Goal: Find specific page/section: Find specific page/section

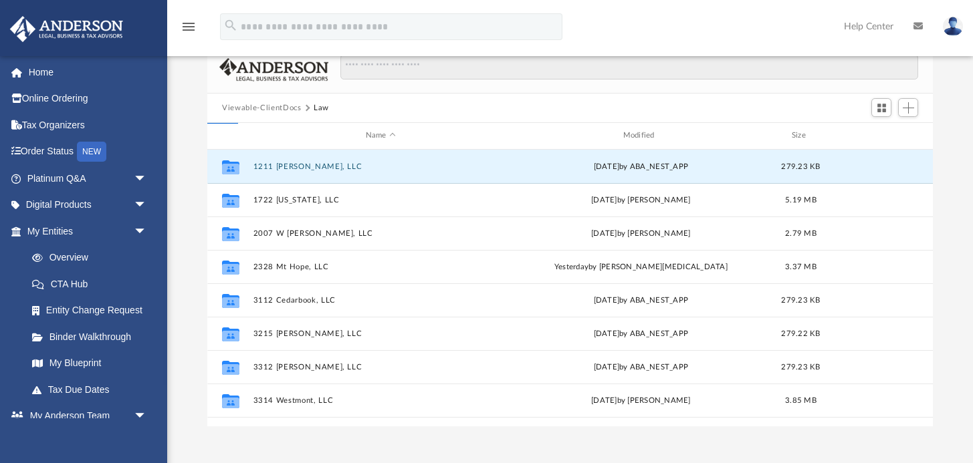
scroll to position [304, 725]
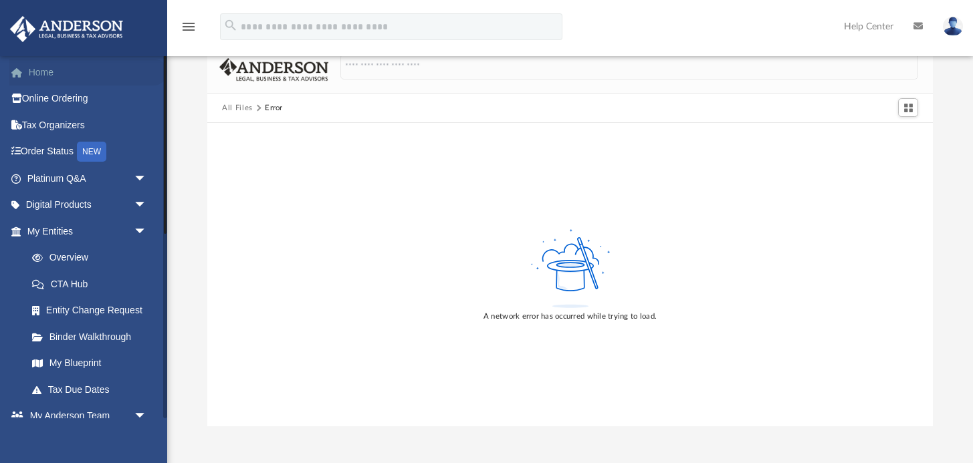
click at [49, 77] on link "Home" at bounding box center [88, 72] width 158 height 27
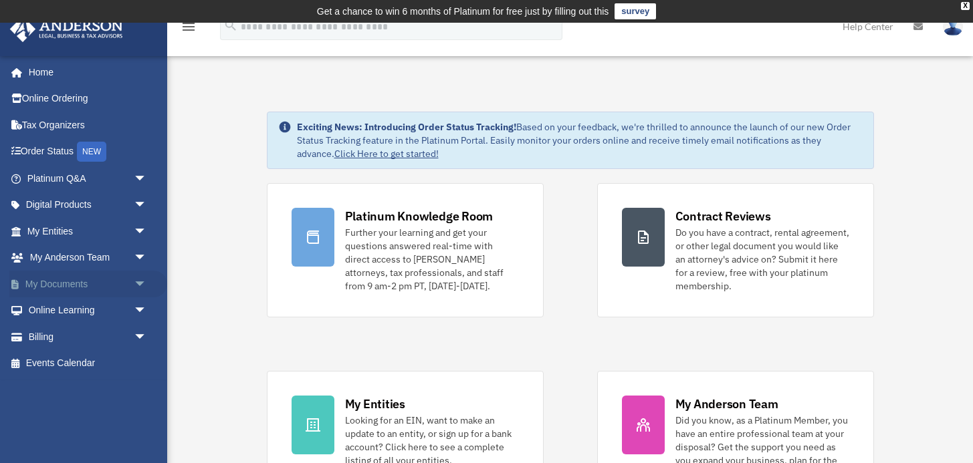
click at [139, 279] on span "arrow_drop_down" at bounding box center [147, 284] width 27 height 27
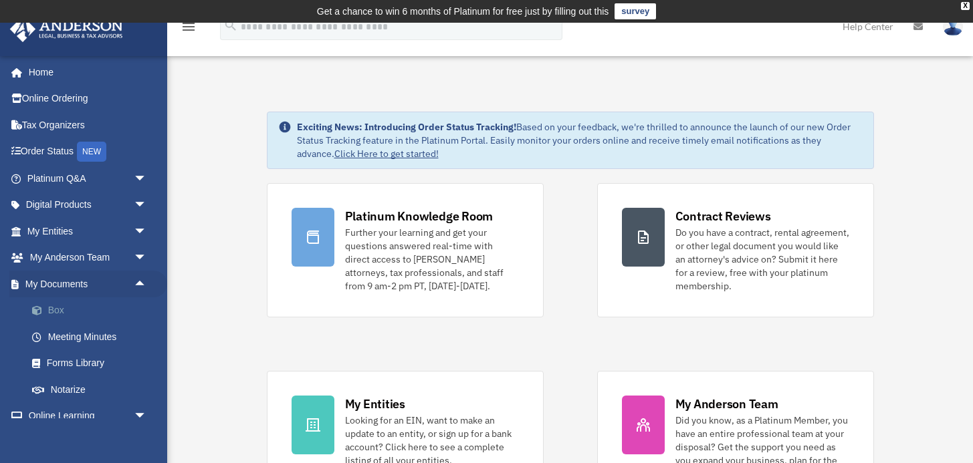
click at [52, 306] on link "Box" at bounding box center [93, 310] width 148 height 27
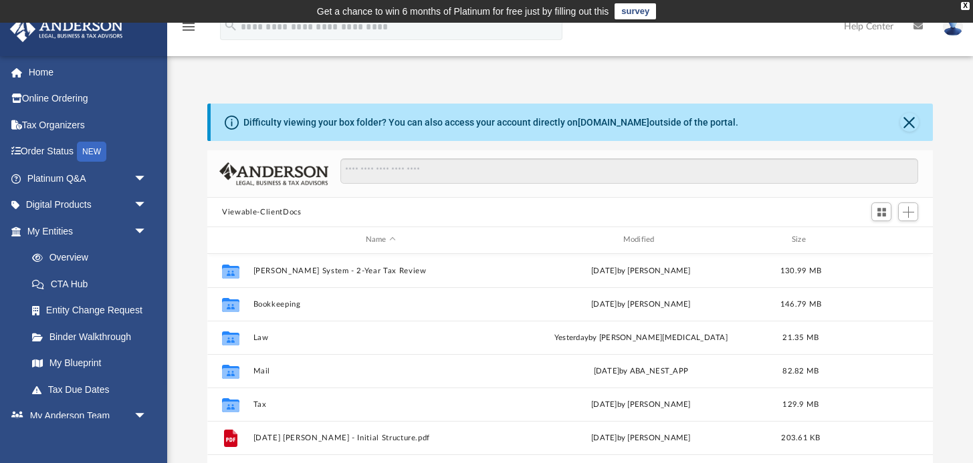
scroll to position [1, 1]
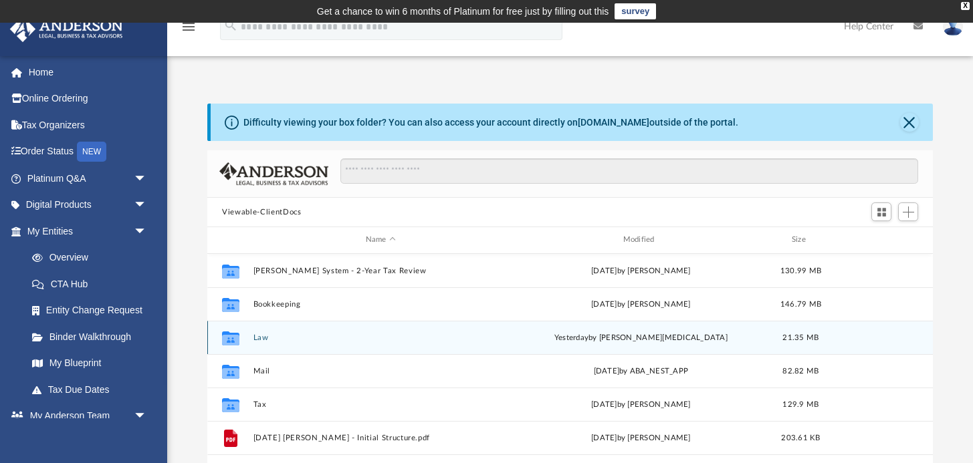
click at [262, 338] on button "Law" at bounding box center [380, 338] width 255 height 9
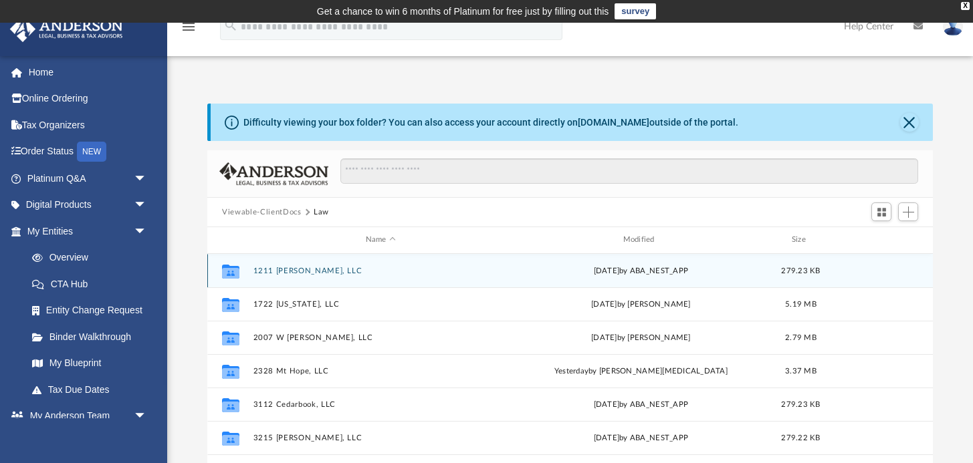
click at [284, 272] on button "1211 [PERSON_NAME], LLC" at bounding box center [380, 271] width 255 height 9
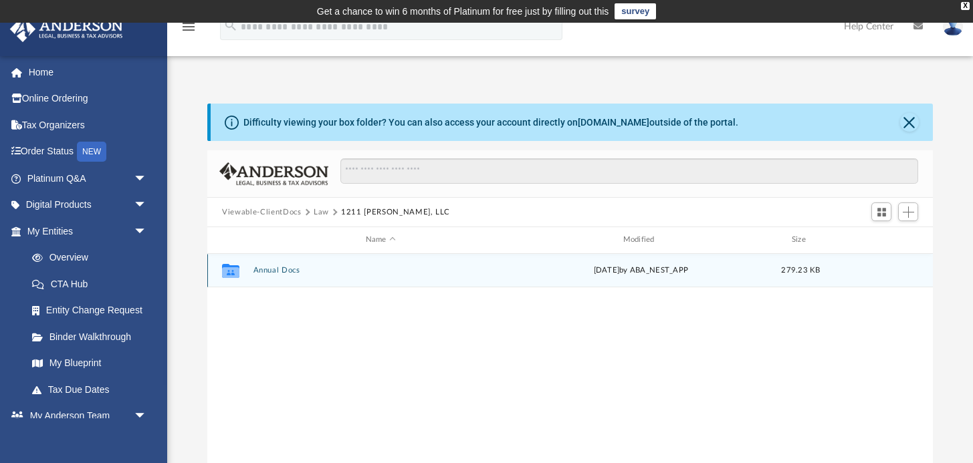
click at [273, 272] on button "Annual Docs" at bounding box center [380, 270] width 255 height 9
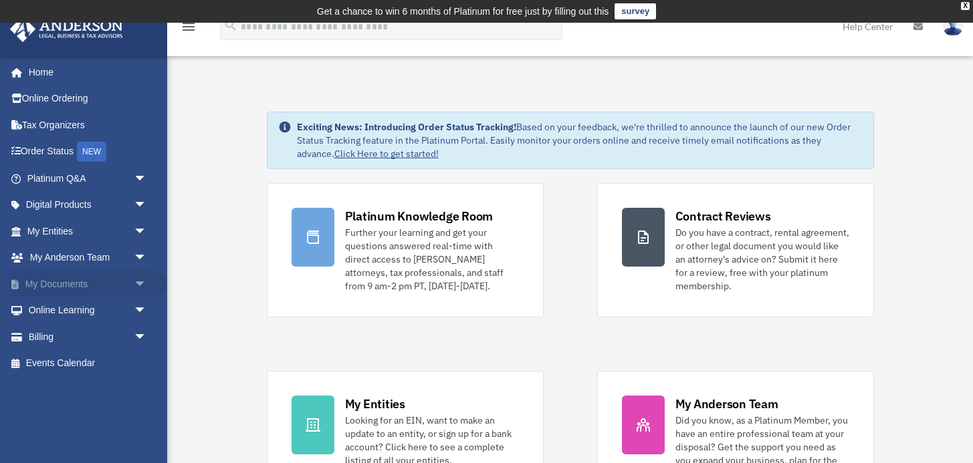
click at [134, 281] on span "arrow_drop_down" at bounding box center [147, 284] width 27 height 27
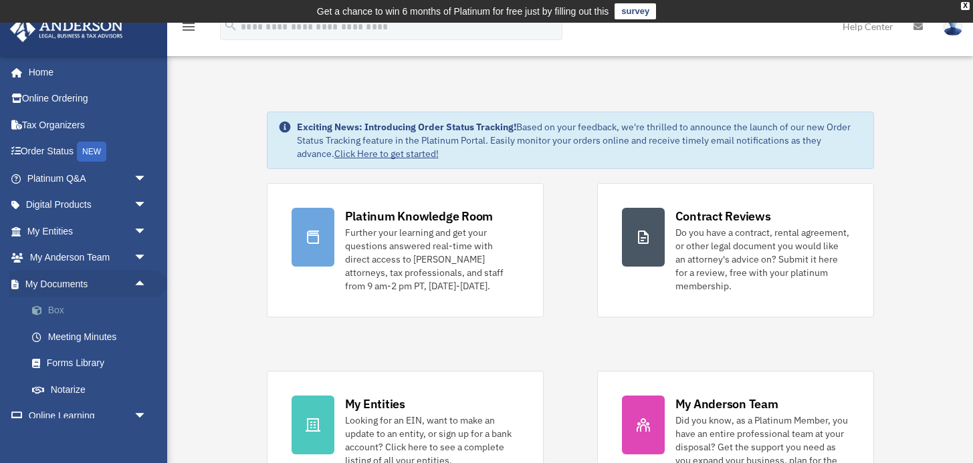
click at [47, 307] on span at bounding box center [43, 310] width 9 height 9
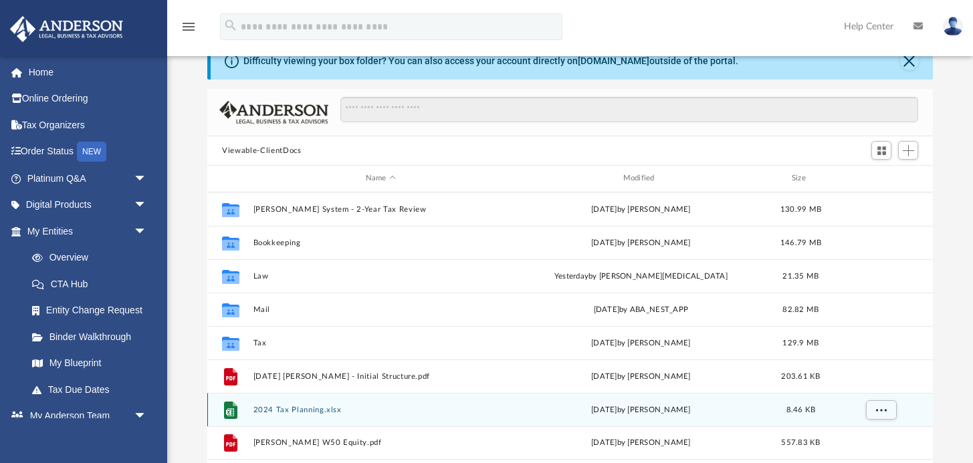
scroll to position [58, 0]
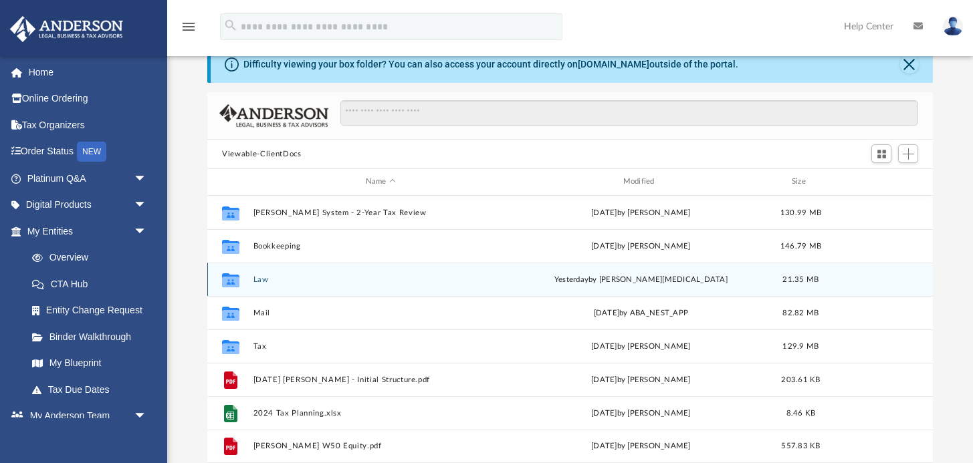
click at [257, 281] on button "Law" at bounding box center [380, 279] width 255 height 9
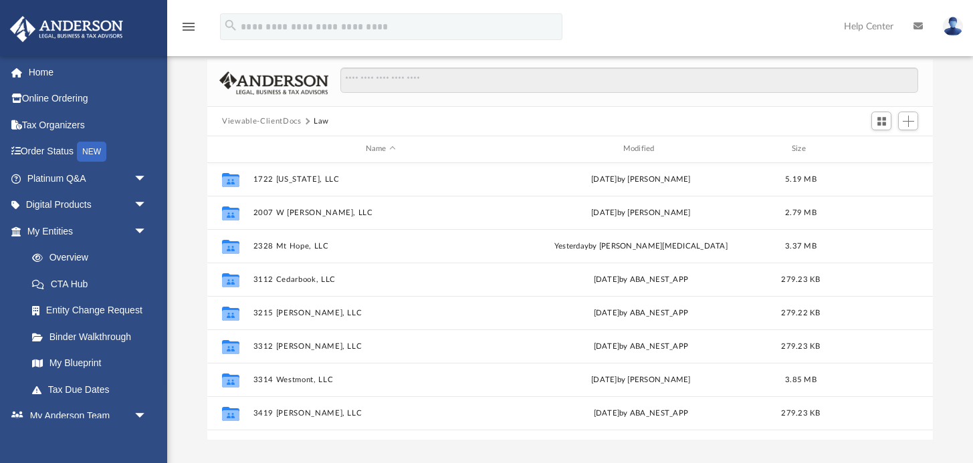
scroll to position [0, 0]
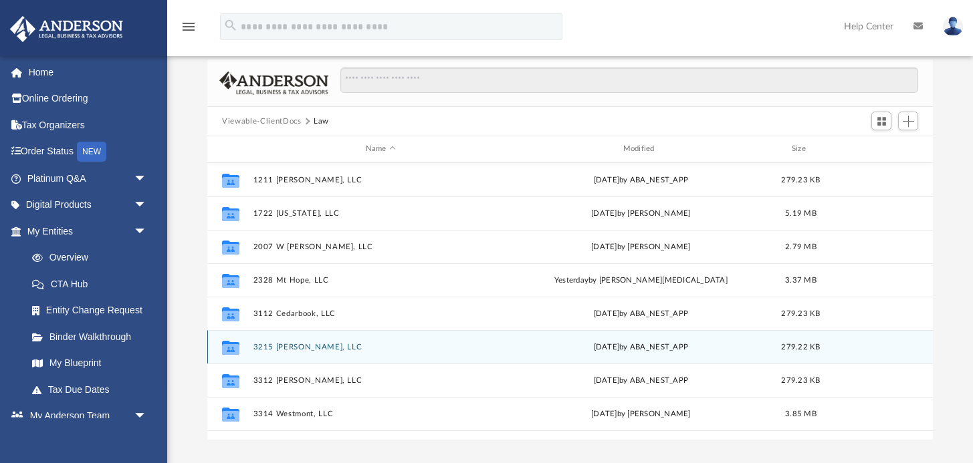
click at [279, 348] on button "3215 [PERSON_NAME], LLC" at bounding box center [380, 347] width 255 height 9
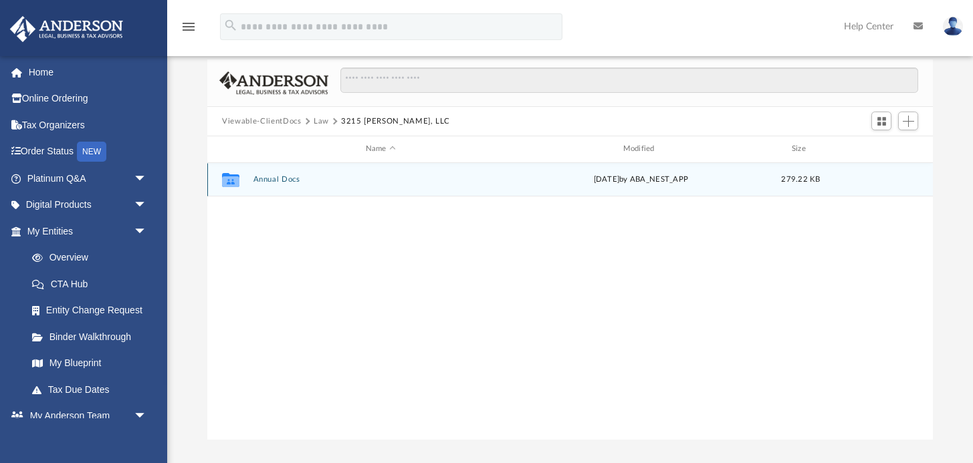
click at [264, 181] on button "Annual Docs" at bounding box center [380, 179] width 255 height 9
